Goal: Task Accomplishment & Management: Complete application form

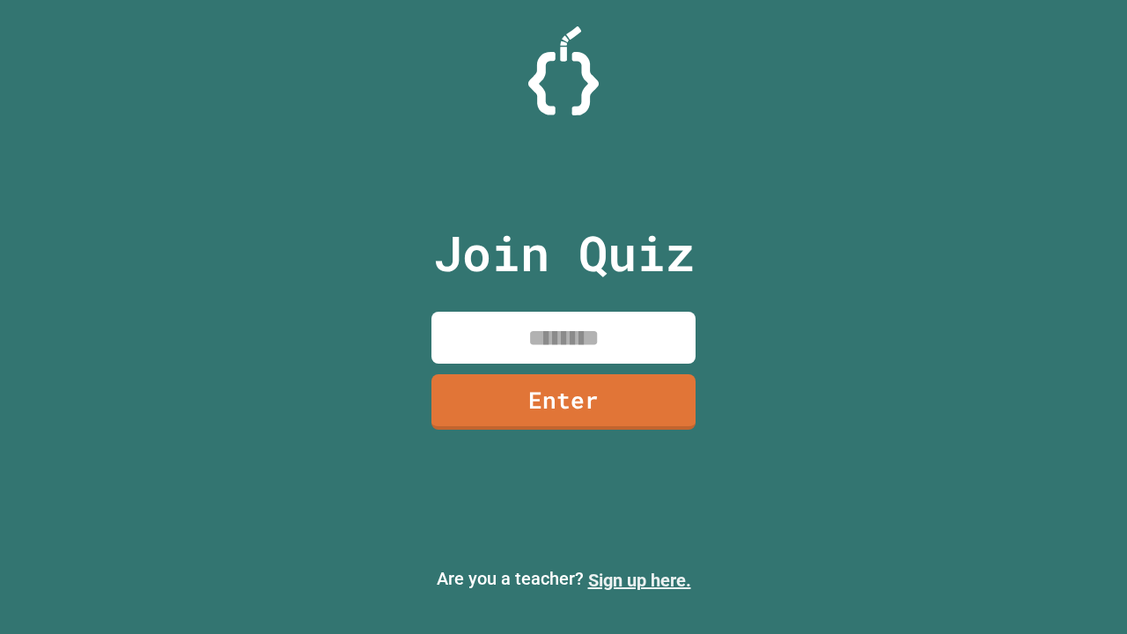
click at [640, 580] on link "Sign up here." at bounding box center [639, 580] width 103 height 21
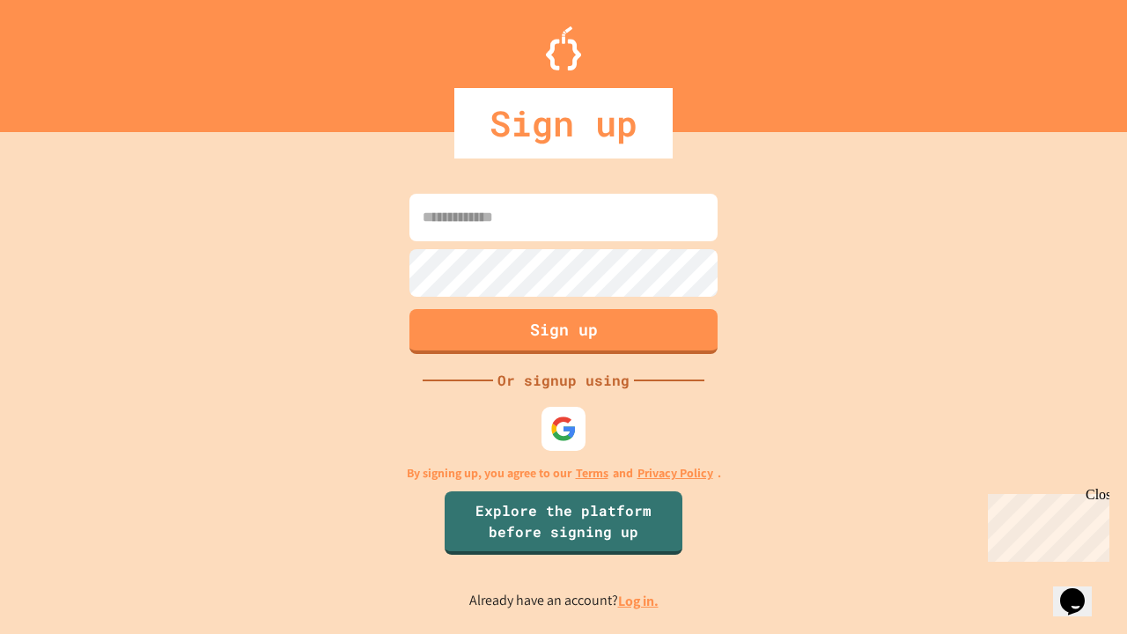
click at [640, 601] on link "Log in." at bounding box center [638, 601] width 41 height 18
